Goal: Task Accomplishment & Management: Use online tool/utility

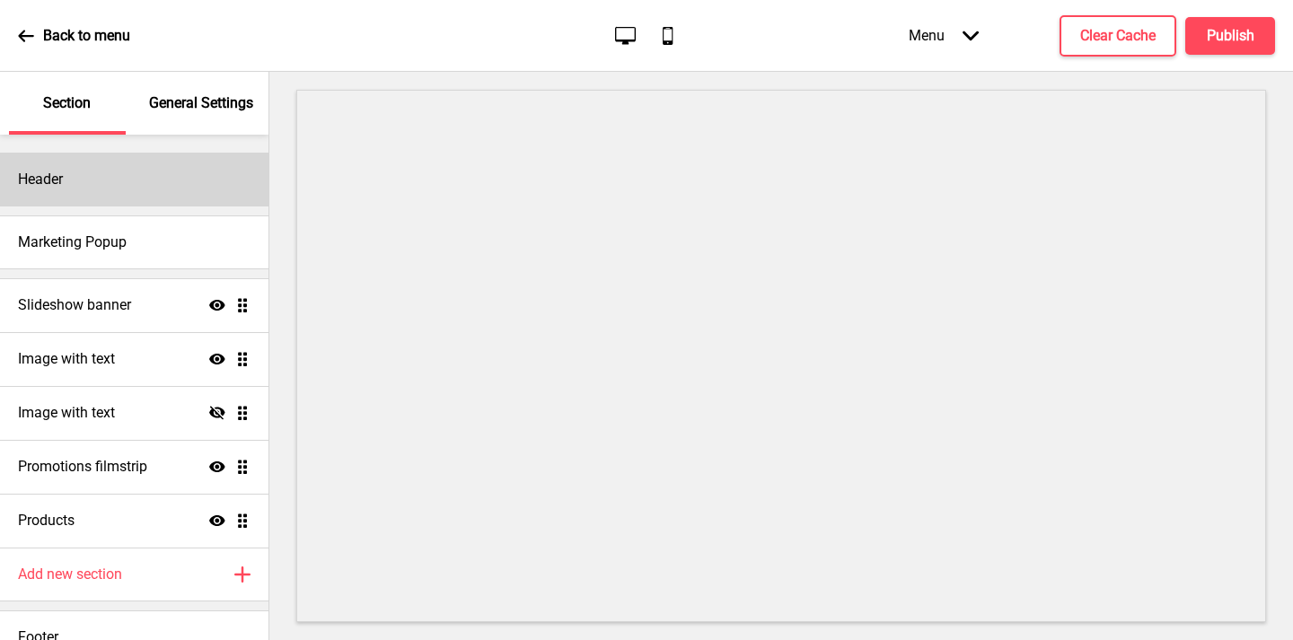
click at [127, 189] on div "Header" at bounding box center [134, 180] width 268 height 54
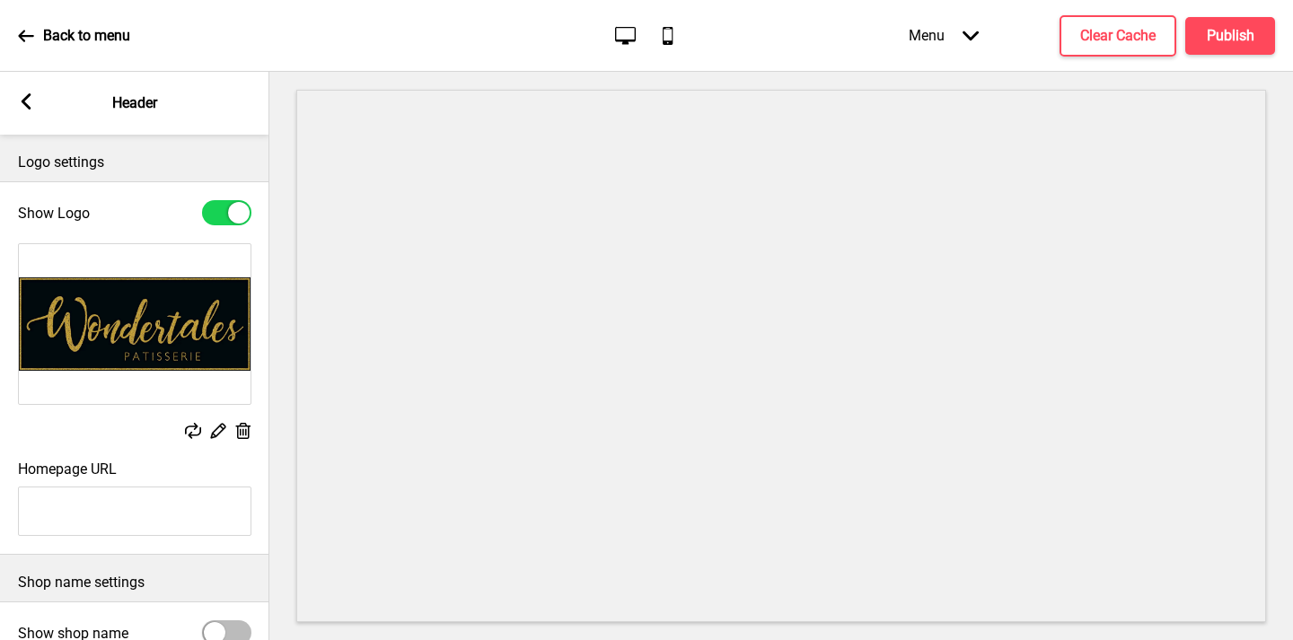
click at [29, 105] on rect at bounding box center [26, 101] width 16 height 16
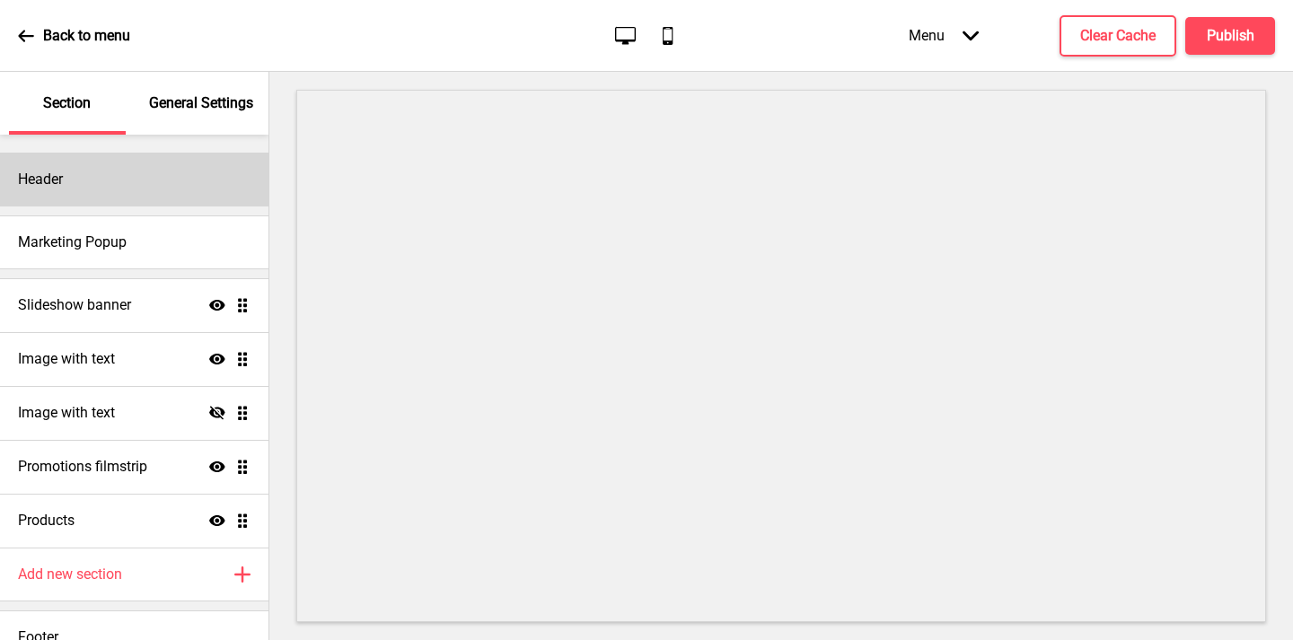
click at [153, 182] on div "Header" at bounding box center [134, 180] width 268 height 54
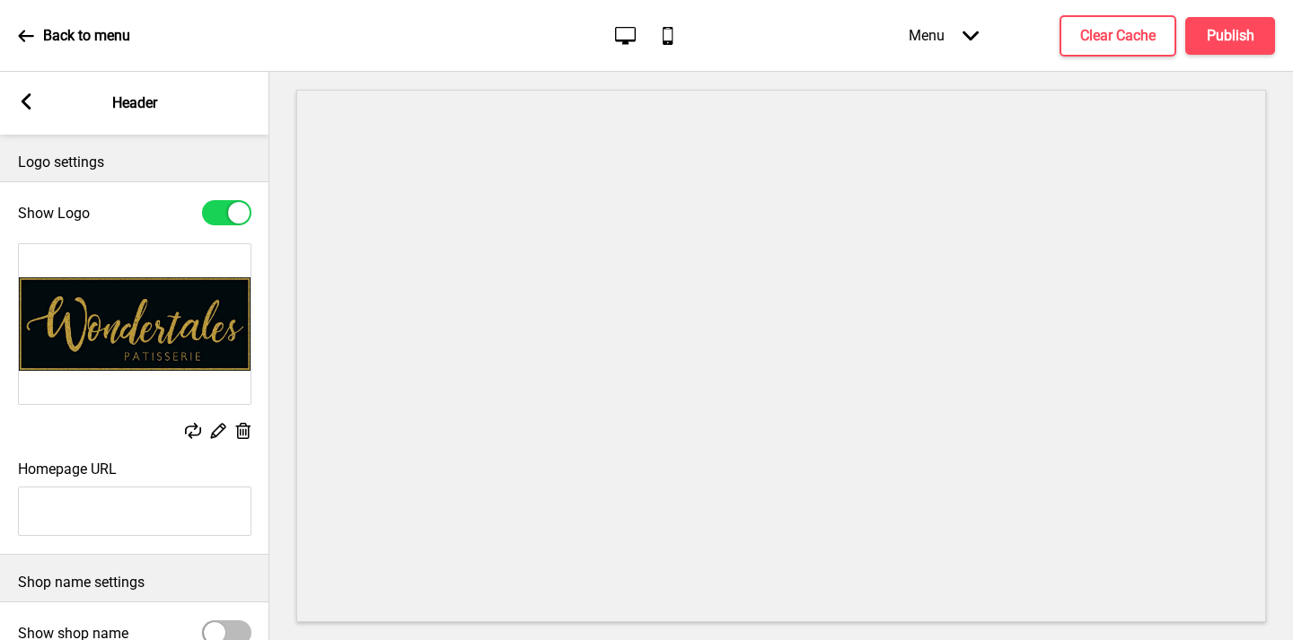
click at [28, 101] on rect at bounding box center [26, 101] width 16 height 16
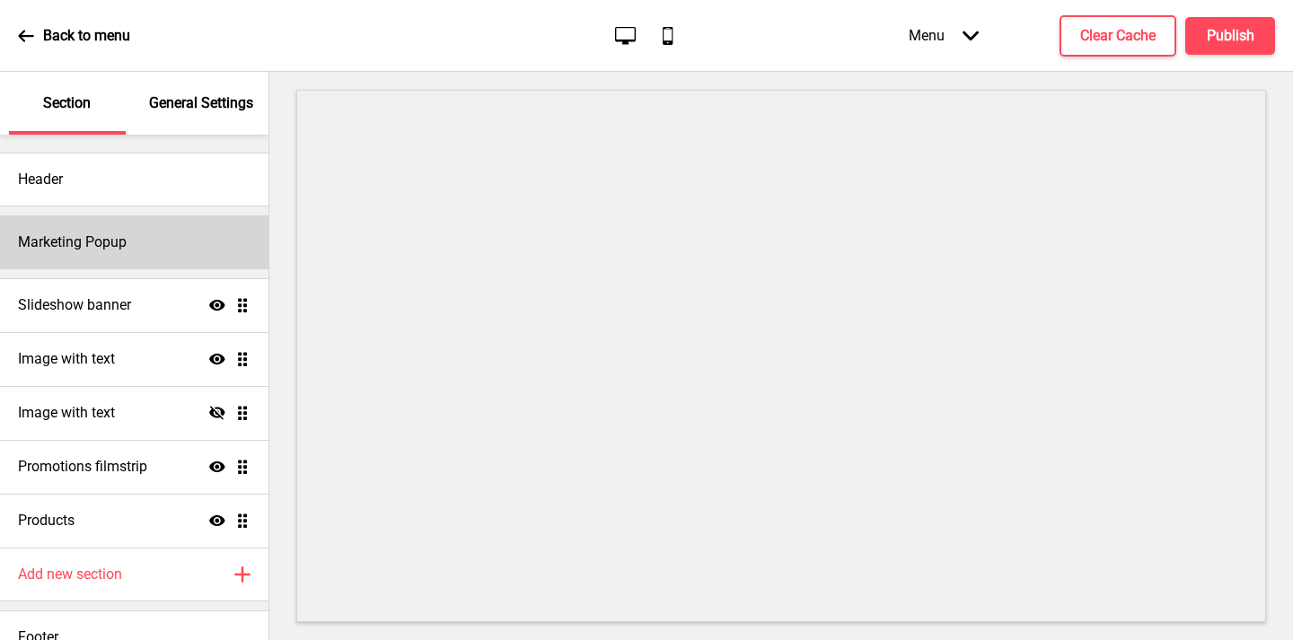
click at [130, 251] on div "Marketing Popup" at bounding box center [134, 242] width 268 height 54
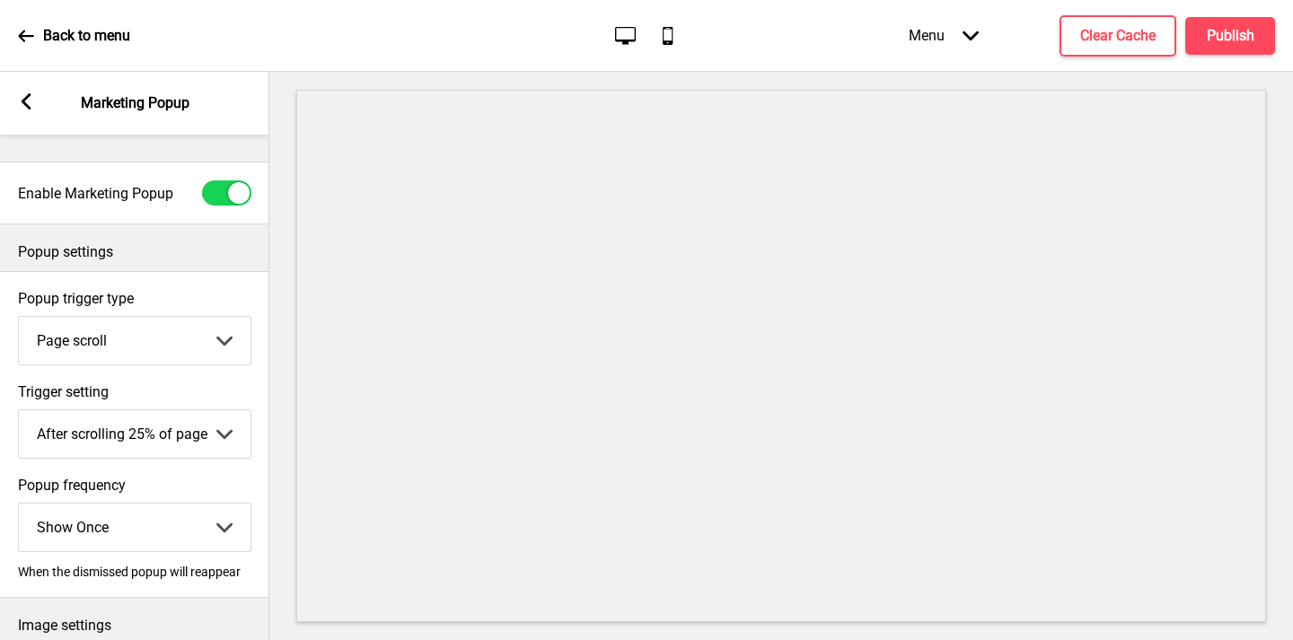
click at [39, 115] on div "Arrow left Marketing Popup" at bounding box center [134, 103] width 269 height 63
click at [29, 108] on icon at bounding box center [27, 101] width 10 height 16
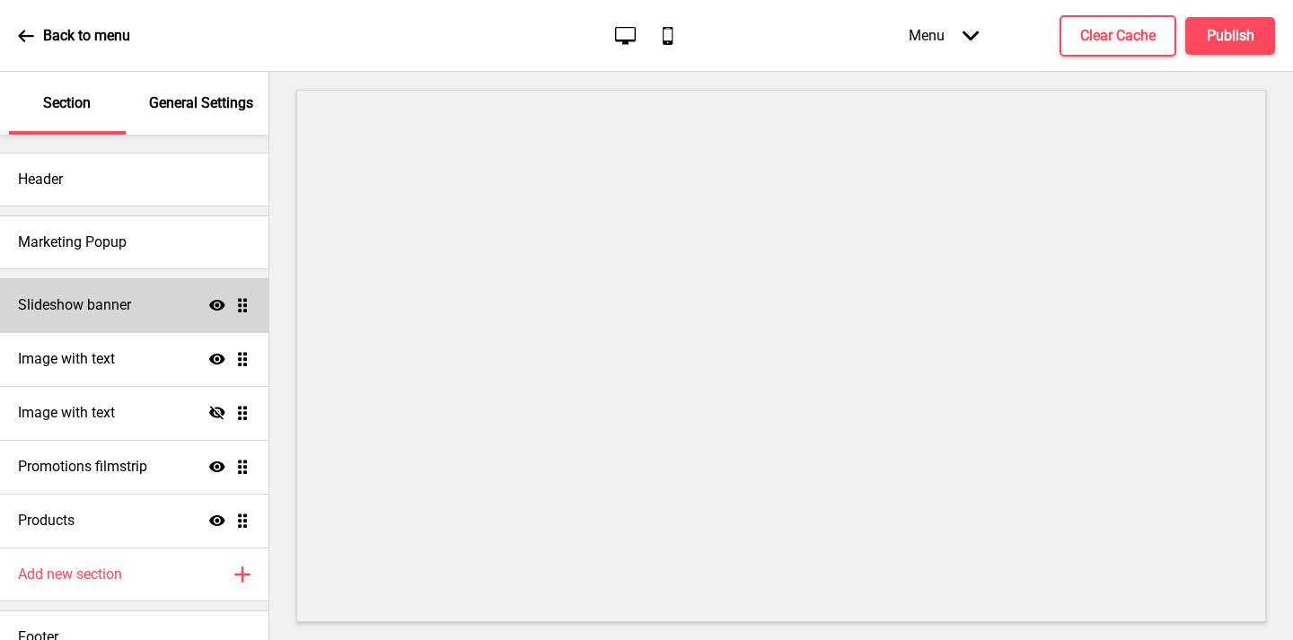
click at [132, 318] on div "Slideshow banner Show Drag" at bounding box center [134, 305] width 268 height 54
select select "8000"
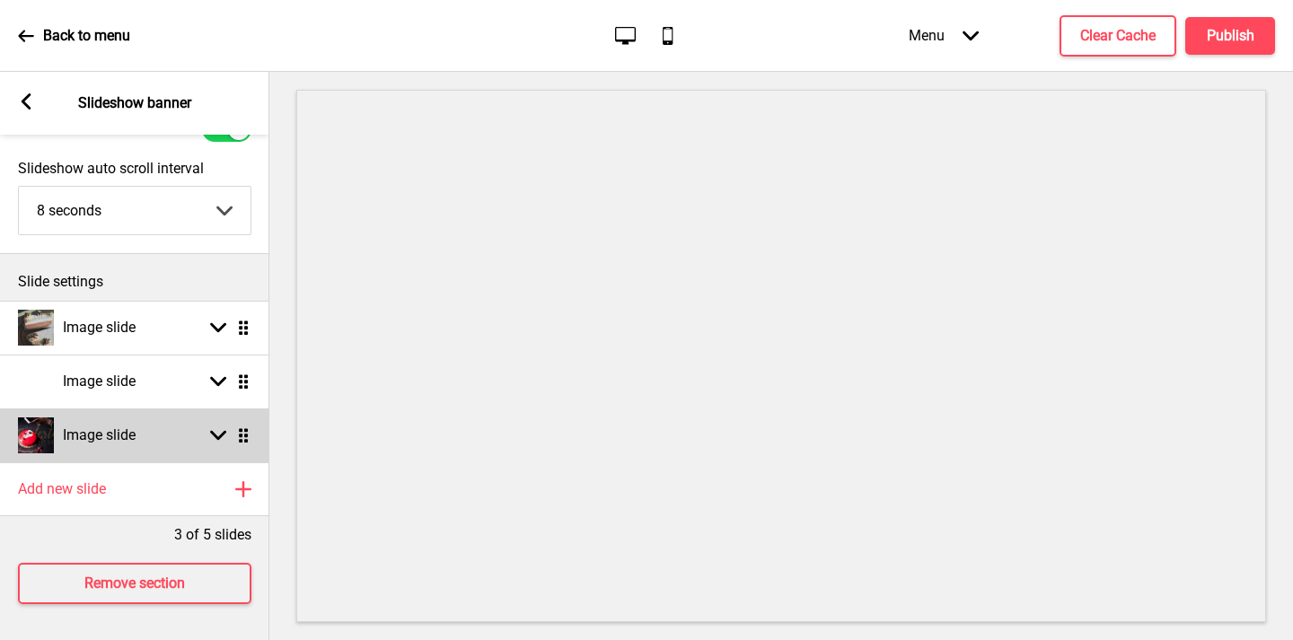
scroll to position [83, 0]
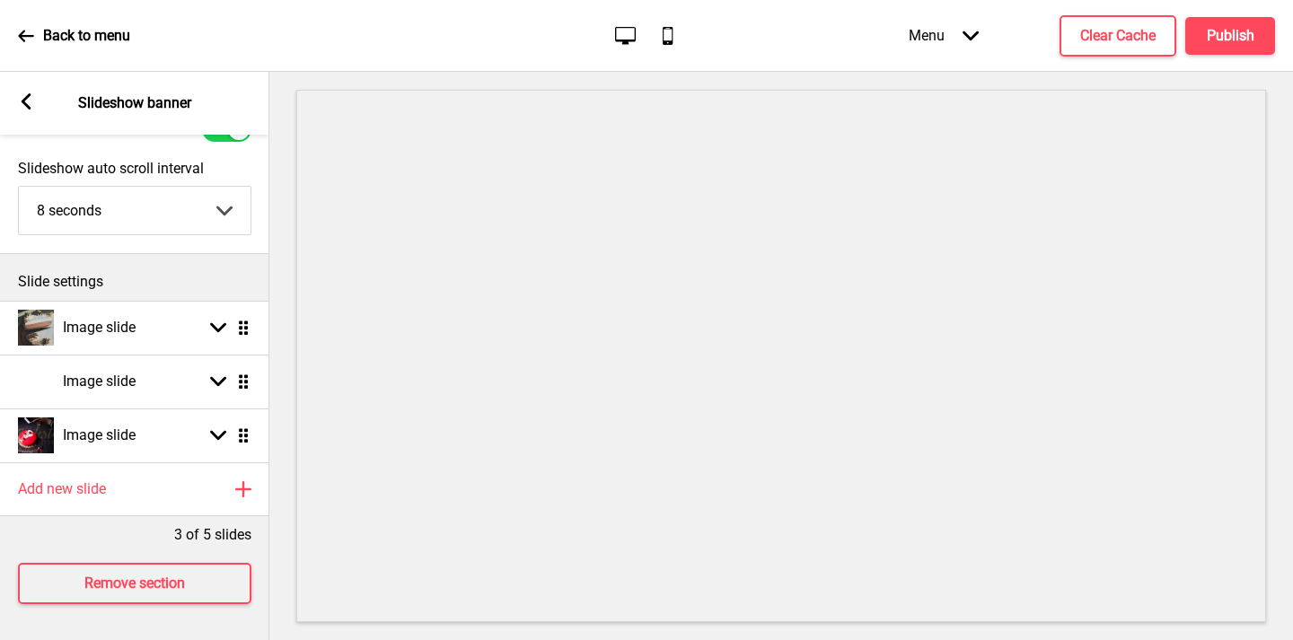
click at [31, 107] on rect at bounding box center [26, 101] width 16 height 16
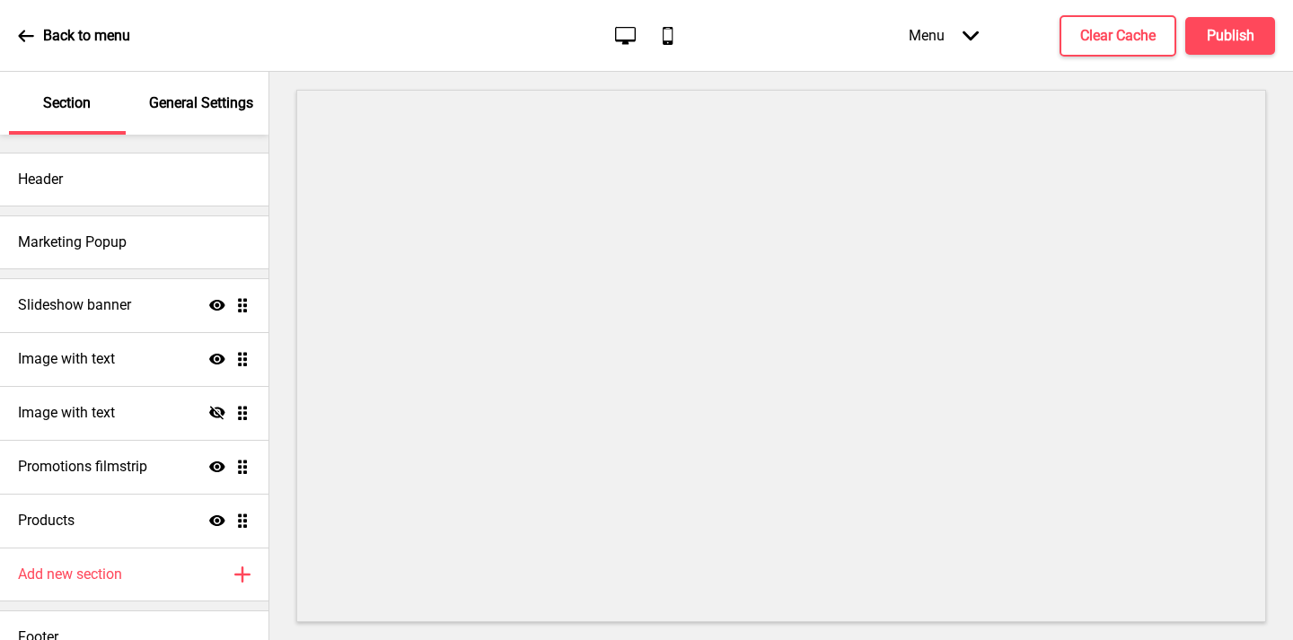
click at [29, 55] on div "Back to menu" at bounding box center [74, 36] width 112 height 48
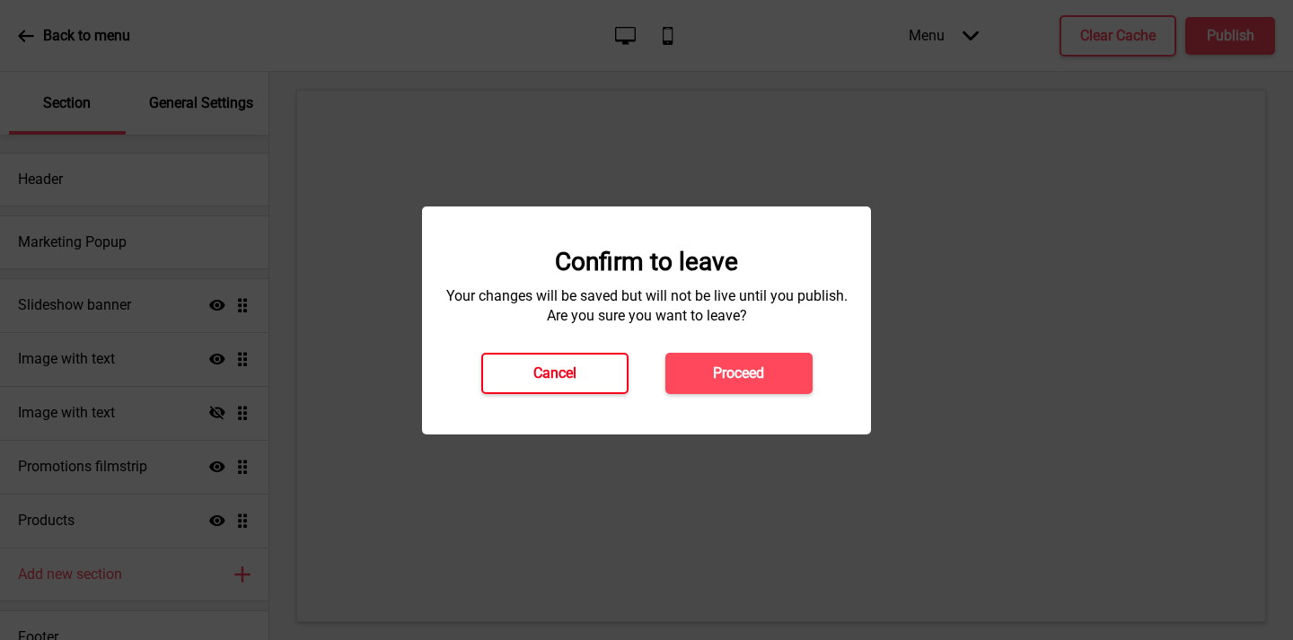
click at [579, 372] on button "Cancel" at bounding box center [554, 373] width 147 height 41
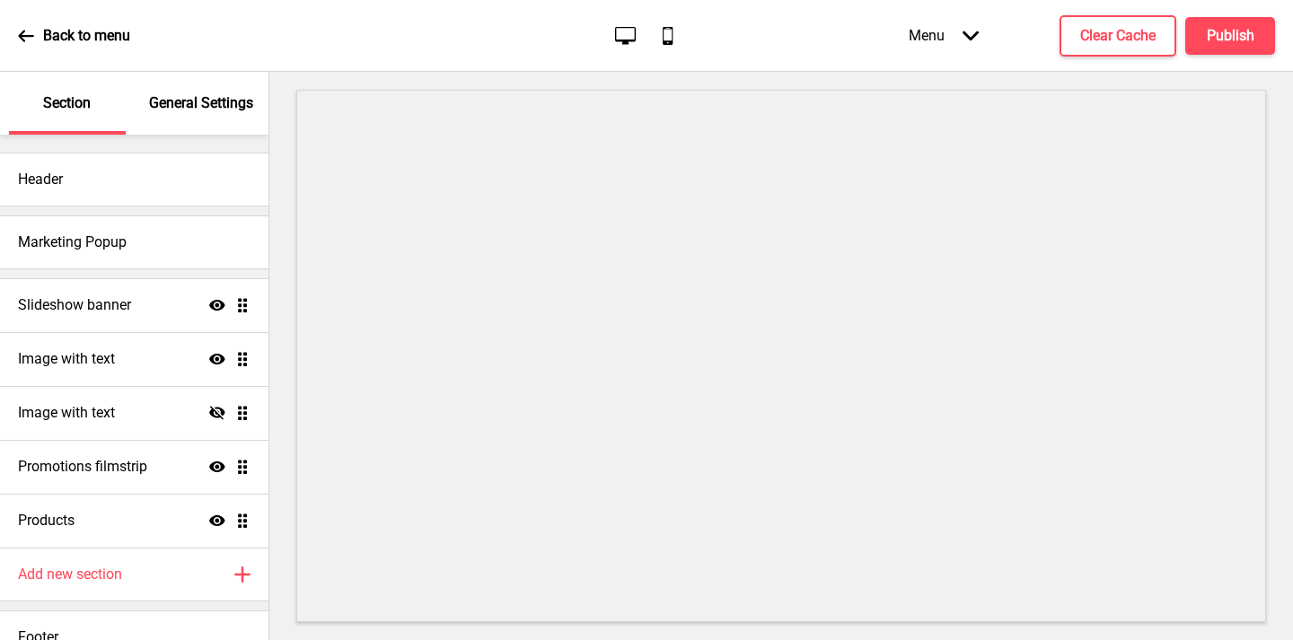
click at [32, 32] on icon at bounding box center [26, 36] width 16 height 16
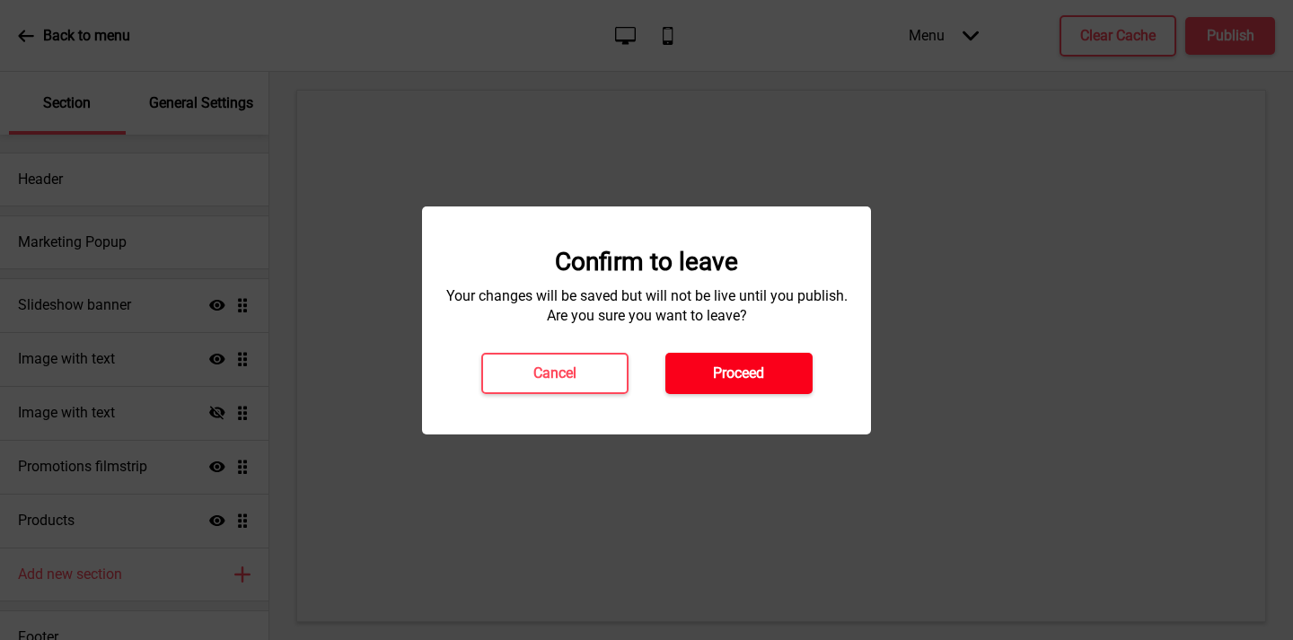
click at [750, 374] on h4 "Proceed" at bounding box center [738, 374] width 51 height 20
